Goal: Go to known website: Access a specific website the user already knows

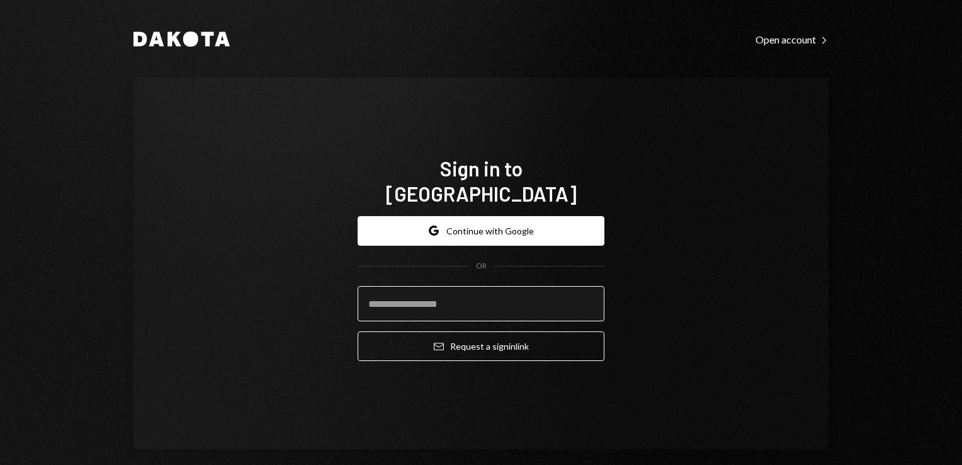
click at [460, 291] on input "email" at bounding box center [481, 303] width 247 height 35
type input "**********"
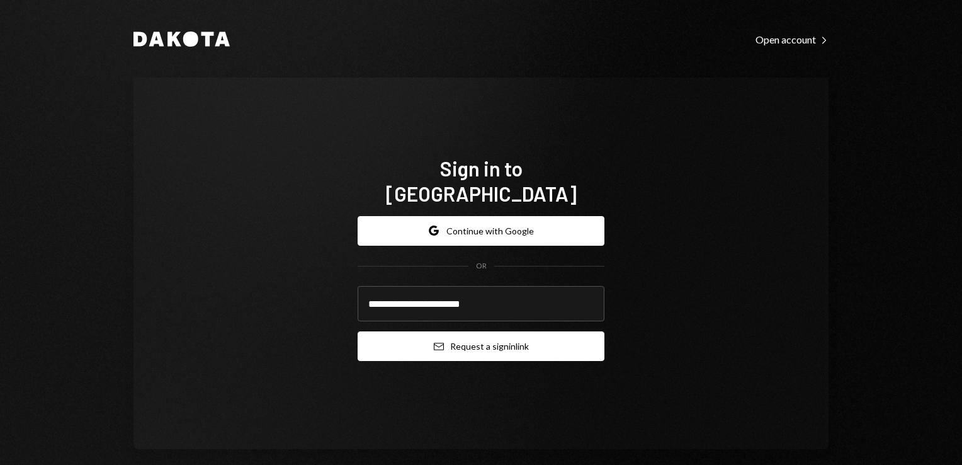
click at [486, 331] on button "Email Request a sign in link" at bounding box center [481, 346] width 247 height 30
